Goal: Task Accomplishment & Management: Use online tool/utility

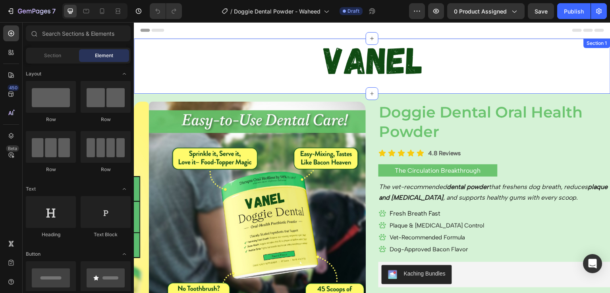
click at [145, 85] on div "Image Row" at bounding box center [372, 65] width 476 height 43
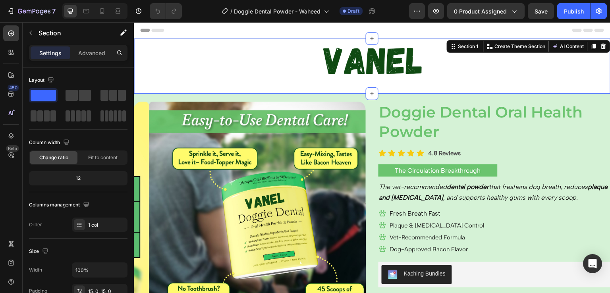
scroll to position [235, 0]
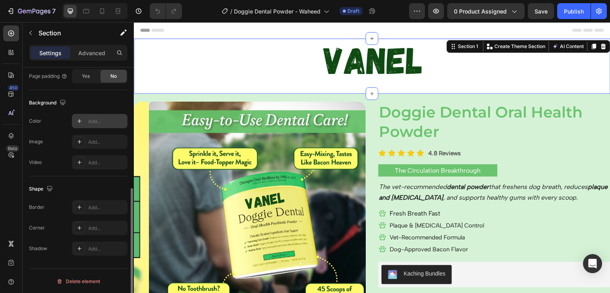
click at [97, 124] on div "Add..." at bounding box center [106, 121] width 37 height 7
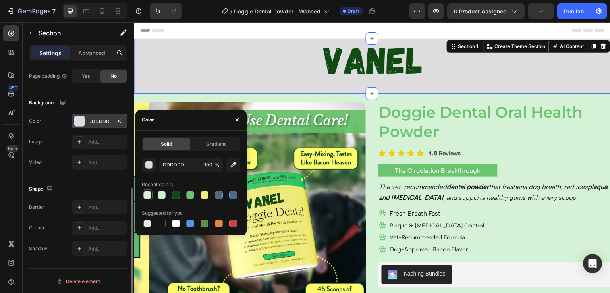
click at [143, 198] on div at bounding box center [148, 195] width 10 height 10
type input "D5F2D6"
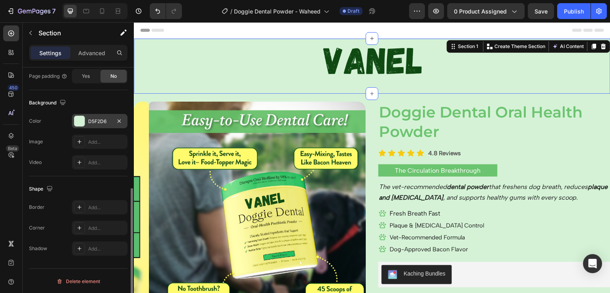
click at [206, 17] on div "/ Doggie Dental Powder - Waheed Draft" at bounding box center [298, 11] width 221 height 16
click at [481, 137] on h2 "Doggie Dental Oral Health Powder" at bounding box center [494, 122] width 232 height 41
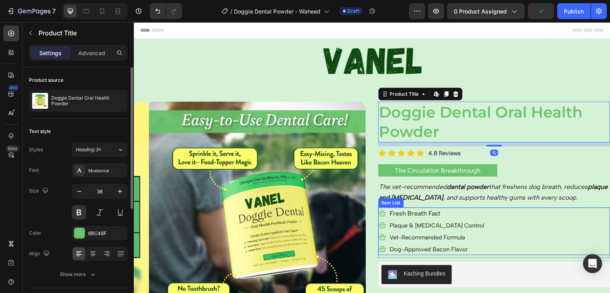
scroll to position [26, 0]
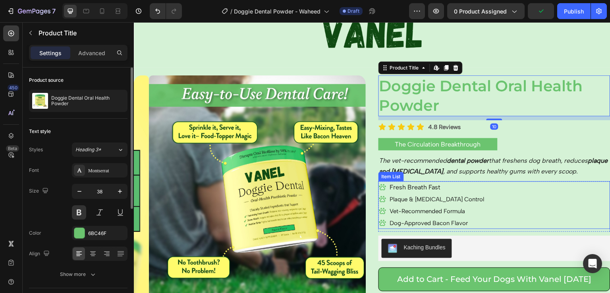
click at [522, 226] on div "Fresh Breath Fast Plaque & [MEDICAL_DATA] Control Vet-Recommended Formula Dog-A…" at bounding box center [494, 205] width 232 height 48
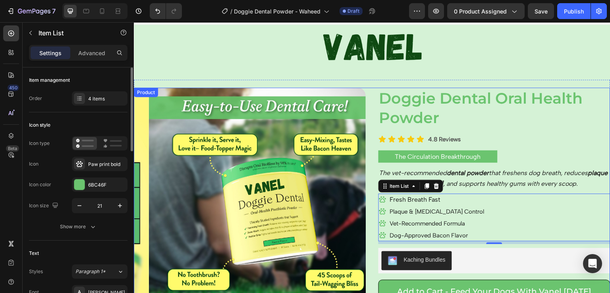
scroll to position [14, 0]
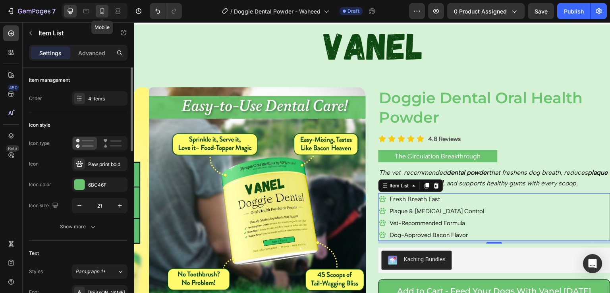
click at [99, 13] on icon at bounding box center [102, 11] width 8 height 8
type input "16"
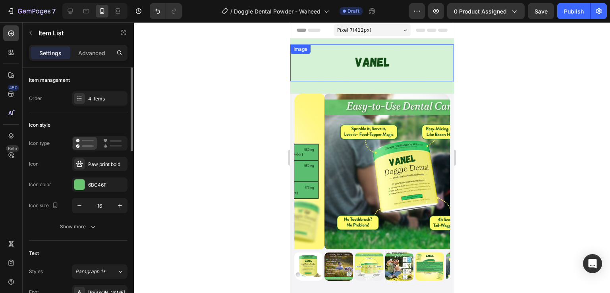
click at [366, 66] on img at bounding box center [371, 62] width 49 height 37
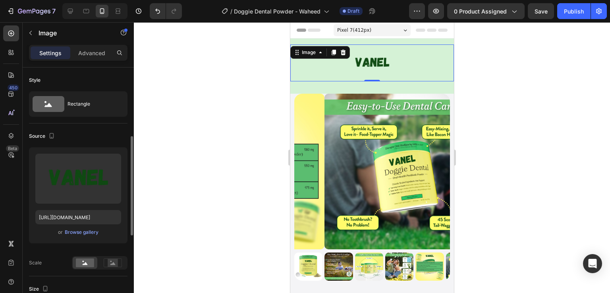
scroll to position [85, 0]
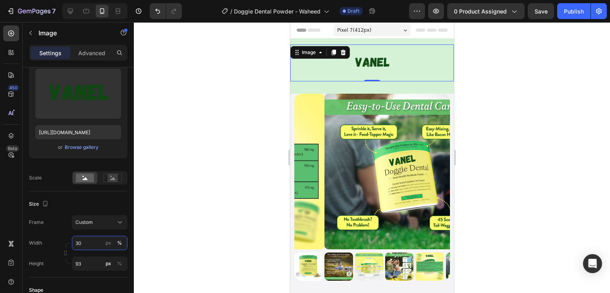
click at [97, 240] on input "30" at bounding box center [100, 243] width 56 height 14
type input "70"
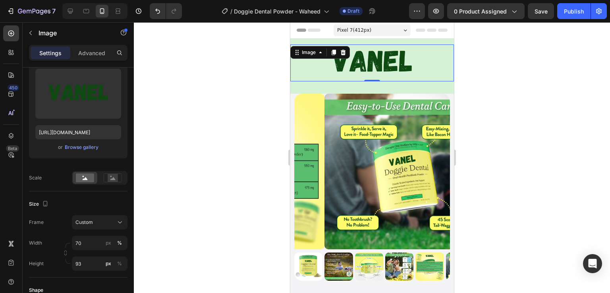
click at [64, 199] on div "Size" at bounding box center [78, 204] width 98 height 13
click at [494, 229] on div at bounding box center [372, 157] width 476 height 271
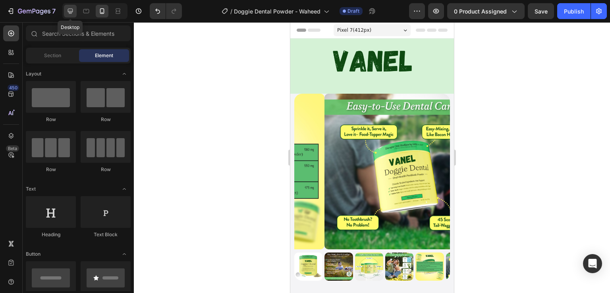
click at [73, 13] on icon at bounding box center [70, 11] width 8 height 8
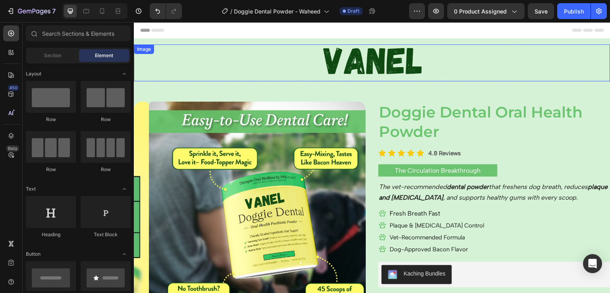
click at [350, 72] on img at bounding box center [372, 62] width 143 height 37
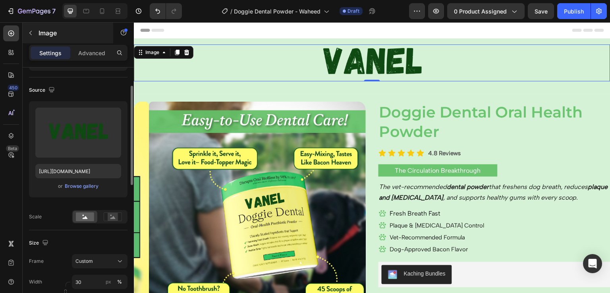
scroll to position [43, 0]
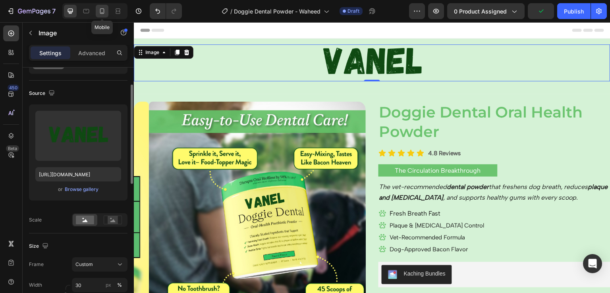
click at [101, 15] on icon at bounding box center [102, 11] width 8 height 8
type input "70"
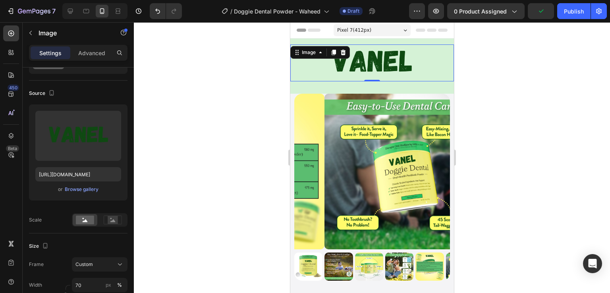
click at [519, 117] on div at bounding box center [372, 157] width 476 height 271
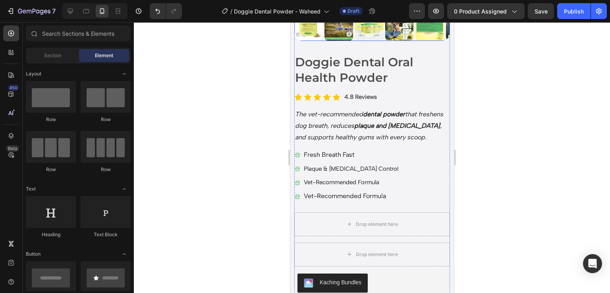
scroll to position [240, 0]
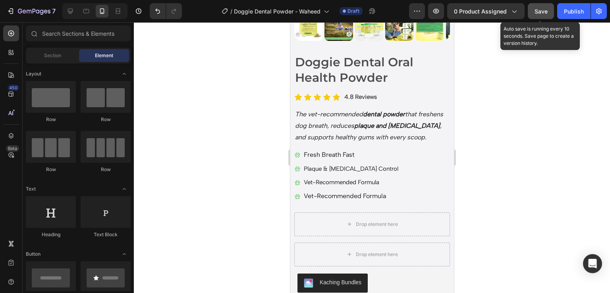
click at [542, 15] on div "Save" at bounding box center [540, 11] width 13 height 8
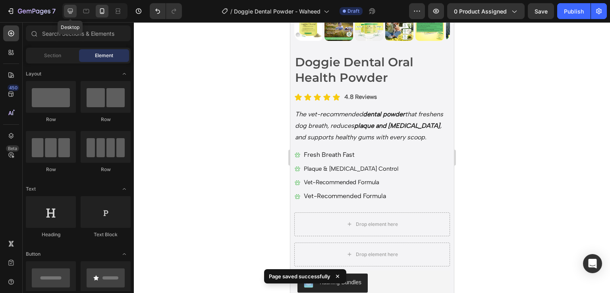
click at [68, 13] on icon at bounding box center [70, 11] width 8 height 8
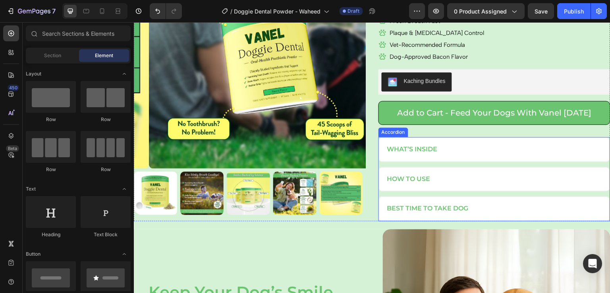
scroll to position [152, 0]
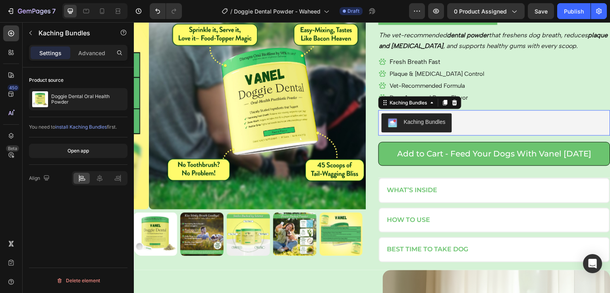
click at [421, 123] on div "Kaching Bundles" at bounding box center [425, 122] width 42 height 8
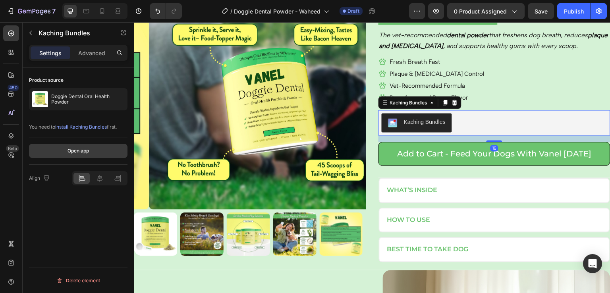
click at [100, 146] on button "Open app" at bounding box center [78, 151] width 98 height 14
